Goal: Find specific page/section: Find specific page/section

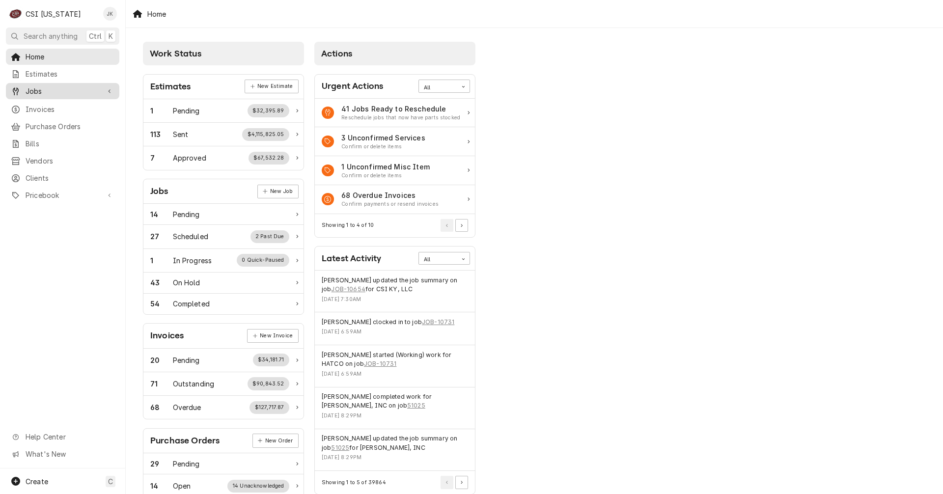
click at [39, 91] on span "Jobs" at bounding box center [63, 91] width 74 height 10
click at [36, 105] on span "Jobs" at bounding box center [70, 108] width 89 height 10
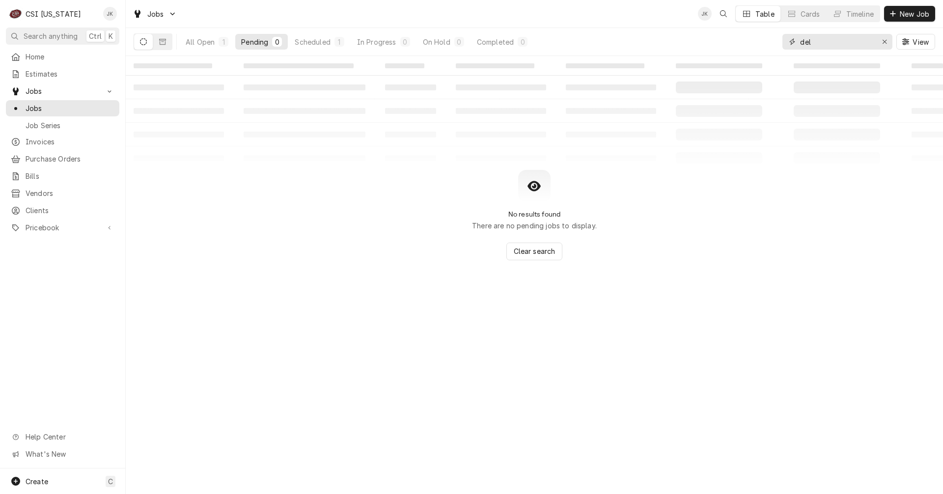
drag, startPoint x: 821, startPoint y: 42, endPoint x: 769, endPoint y: 40, distance: 52.6
click at [769, 40] on div "All Open 1 Pending 0 Scheduled 1 In Progress 0 On Hold 0 Completed 0 del View" at bounding box center [535, 42] width 802 height 28
type input "[PERSON_NAME]"
click at [207, 48] on button "All Open 2" at bounding box center [207, 42] width 55 height 16
